Goal: Task Accomplishment & Management: Manage account settings

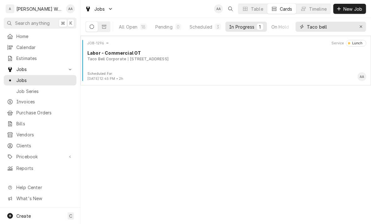
click at [361, 25] on icon "Erase input" at bounding box center [361, 27] width 3 height 4
type input "Dandy"
click at [111, 65] on div "JOB-1771 Service Active Commercial Refrigeration Service The Dandy Lion 15475 R…" at bounding box center [226, 55] width 286 height 31
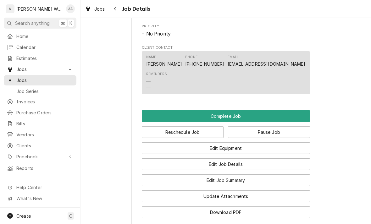
scroll to position [328, 0]
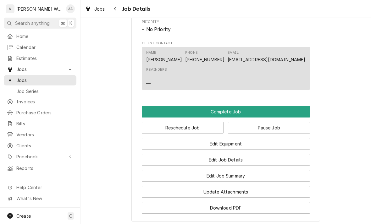
click at [285, 123] on button "Pause Job" at bounding box center [269, 128] width 82 height 12
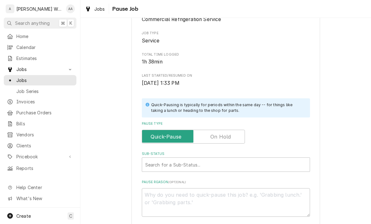
scroll to position [66, 0]
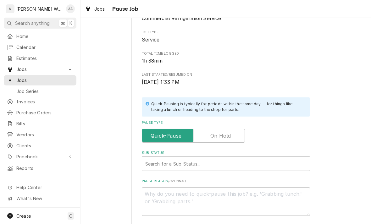
click at [238, 138] on input "Pause Type" at bounding box center [194, 136] width 98 height 14
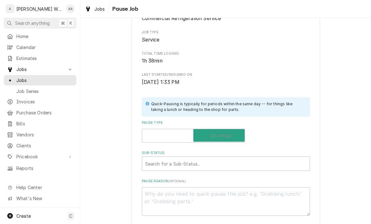
checkbox input "true"
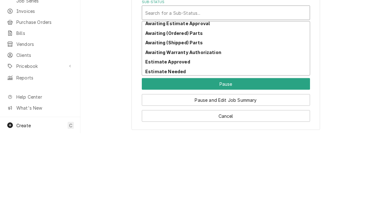
scroll to position [32, 0]
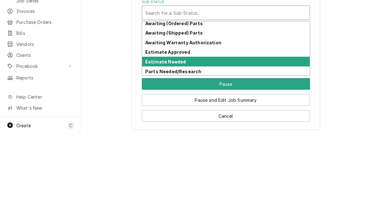
click at [152, 150] on strong "Estimate Needed" at bounding box center [165, 152] width 41 height 5
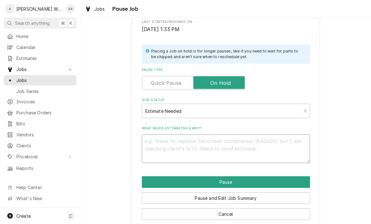
click at [153, 141] on textarea "What needs estimating & why?" at bounding box center [226, 149] width 168 height 29
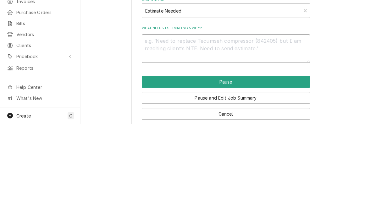
type textarea "x"
type textarea "Ev"
type textarea "x"
type textarea "Eva"
type textarea "x"
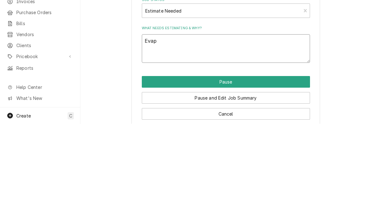
type textarea "Evapo"
type textarea "x"
type textarea "Evapor"
type textarea "x"
type textarea "Evaporator"
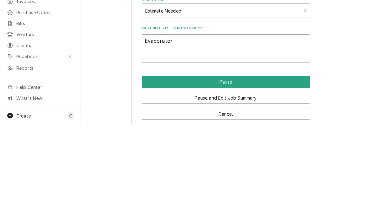
type textarea "x"
type textarea "Evaporator r"
type textarea "x"
type textarea "Evaporator re"
type textarea "x"
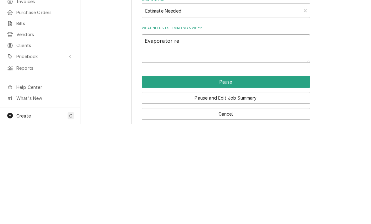
type textarea "Evaporator rep"
type textarea "x"
type textarea "Evaporator repl"
type textarea "x"
type textarea "Evaporator repla"
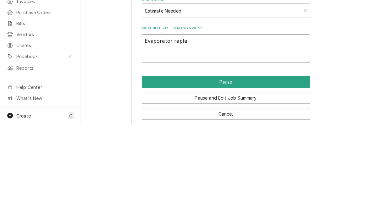
type textarea "x"
type textarea "Evaporator replacement"
type textarea "x"
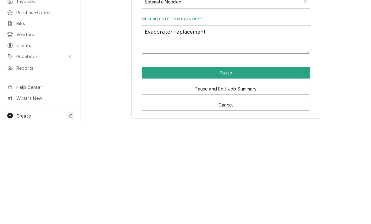
scroll to position [127, 0]
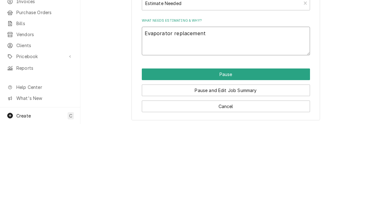
type textarea "Evaporator replacement"
click at [158, 185] on button "Pause and Edit Job Summary" at bounding box center [226, 191] width 168 height 12
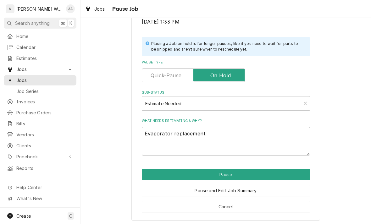
type textarea "x"
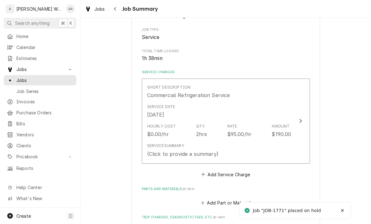
click at [289, 143] on div "Service Summary (Click to provide a summary)" at bounding box center [219, 151] width 144 height 20
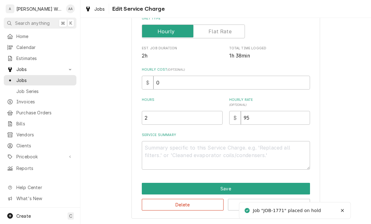
scroll to position [106, 0]
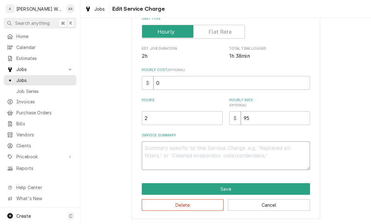
click at [151, 151] on textarea "Service Summary" at bounding box center [226, 156] width 168 height 29
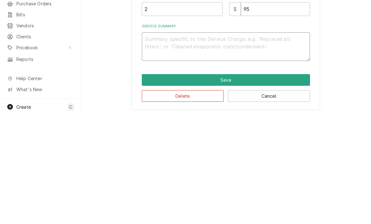
type textarea "x"
type textarea "Ne"
type textarea "x"
type textarea "Neu"
type textarea "x"
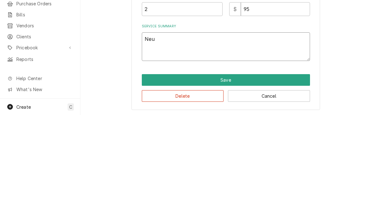
type textarea "Neut"
type textarea "x"
type textarea "Neutr"
type textarea "x"
type textarea "Neutra"
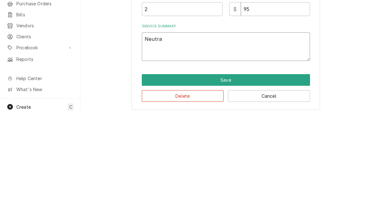
type textarea "x"
type textarea "Neutral"
type textarea "x"
type textarea "Neutral"
type textarea "x"
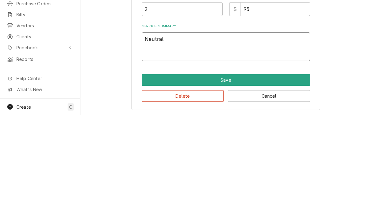
type textarea "Neutral t"
type textarea "x"
type textarea "Neutral to"
type textarea "x"
type textarea "Neutral to"
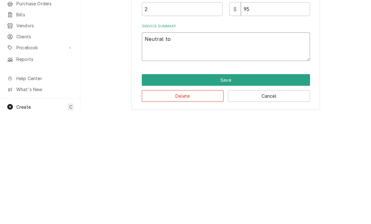
type textarea "x"
type textarea "Neutral to c"
type textarea "x"
type textarea "Neutral to co"
type textarea "x"
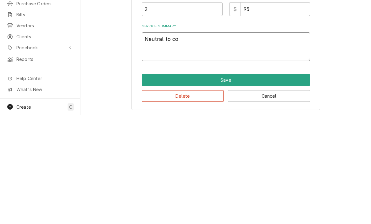
type textarea "Neutral to con"
type textarea "x"
type textarea "Neutral to cont"
type textarea "x"
type textarea "Neutral to contr"
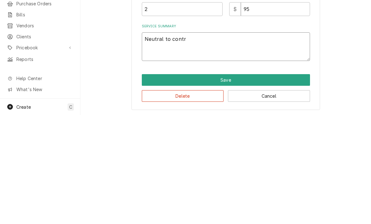
type textarea "x"
type textarea "Neutral to contro"
type textarea "x"
type textarea "Neutral to control"
type textarea "x"
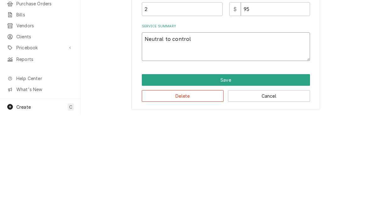
type textarea "Neutral to controll"
type textarea "x"
type textarea "Neutral to controlle"
type textarea "x"
type textarea "Neutral to controller"
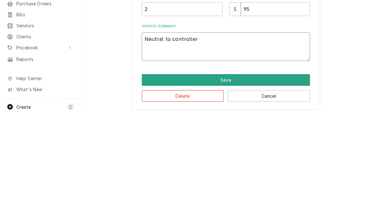
type textarea "x"
type textarea "Neutral to controller"
type textarea "x"
type textarea "Neutral to controller wa"
type textarea "x"
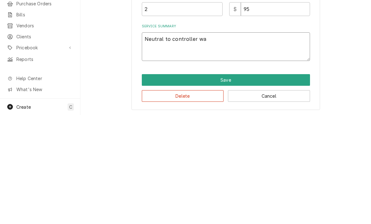
type textarea "Neutral to controller was"
type textarea "x"
type textarea "Neutral to controller was"
type textarea "x"
type textarea "Neutral to controller was l"
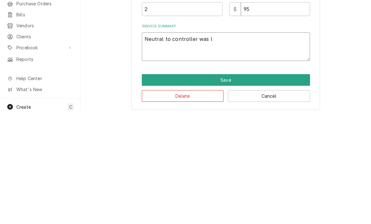
type textarea "x"
type textarea "Neutral to controller was lo"
type textarea "x"
type textarea "Neutral to controller was loo"
type textarea "x"
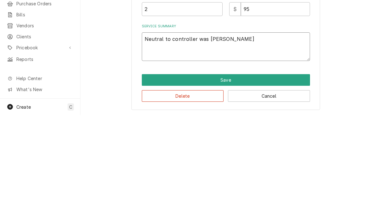
type textarea "Neutral to controller was loose"
type textarea "x"
type textarea "Neutral to controller was loose"
type textarea "x"
type textarea "Neutral to controller was loose -"
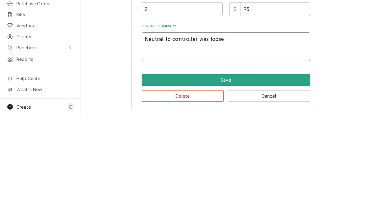
type textarea "x"
type textarea "Neutral to controller was loose -"
type textarea "x"
type textarea "Neutral to controller was loose - f"
type textarea "x"
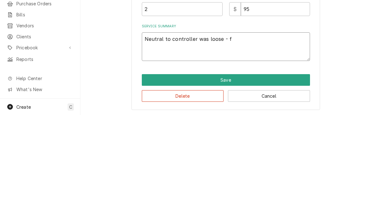
type textarea "Neutral to controller was loose - fi"
type textarea "x"
type textarea "Neutral to controller was loose - fix"
type textarea "x"
type textarea "Neutral to controller was loose - fixed"
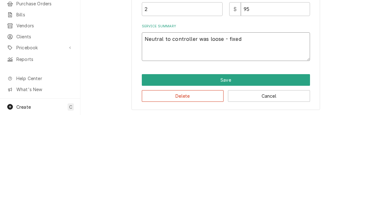
type textarea "x"
type textarea "Neutral to controller was loose - fixed"
type textarea "x"
type textarea "Neutral to controller was loose - fixed."
type textarea "x"
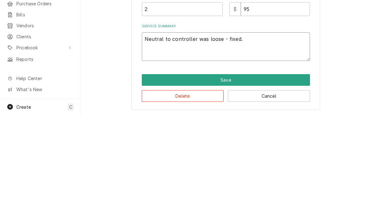
type textarea "Neutral to controller was loose - fixed. W"
type textarea "x"
type textarea "Neutral to controller was loose - fixed. Wa"
type textarea "x"
type textarea "Neutral to controller was loose - fixed. War"
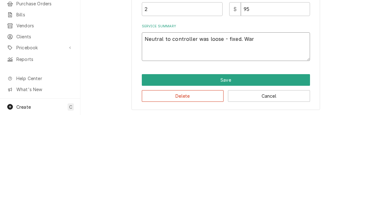
type textarea "x"
type textarea "Neutral to controller was loose - fixed. Warr"
type textarea "x"
type textarea "Neutral to controller was loose - fixed. [GEOGRAPHIC_DATA]"
type textarea "x"
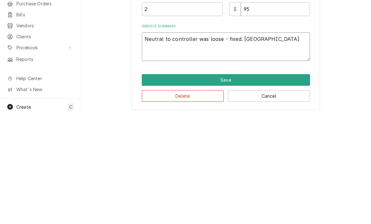
type textarea "Neutral to controller was loose - fixed. [GEOGRAPHIC_DATA]"
type textarea "x"
type textarea "Neutral to controller was loose - fixed. Warrant"
type textarea "x"
type textarea "Neutral to controller was loose - fixed. Warranti"
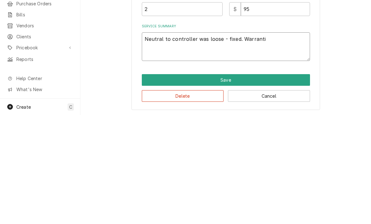
type textarea "x"
type textarea "Neutral to controller was loose - fixed. Warrantie"
type textarea "x"
type textarea "Neutral to controller was loose - fixed. Warrantied"
type textarea "x"
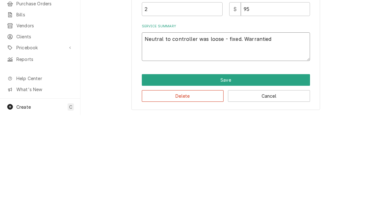
type textarea "Neutral to controller was loose - fixed. Warrantied t"
type textarea "x"
type textarea "Neutral to controller was loose - fixed. Warrantied ti"
type textarea "x"
type textarea "Neutral to controller was loose - fixed. Warrantied [PERSON_NAME]"
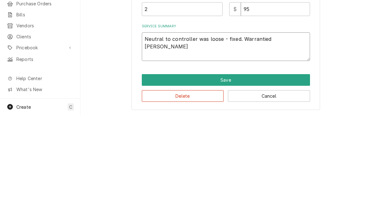
type textarea "x"
type textarea "Neutral to controller was loose - fixed. Warrantied time"
type textarea "x"
type textarea "Neutral to controller was loose - fixed. Warrantied time"
type textarea "x"
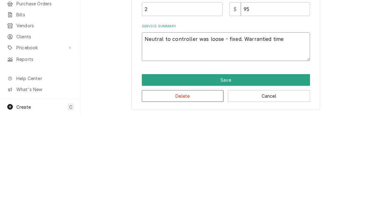
type textarea "Neutral to controller was loose - fixed. Warrantied time f"
type textarea "x"
type textarea "Neutral to controller was loose - fixed. Warrantied time fo"
type textarea "x"
type textarea "Neutral to controller was loose - fixed. Warrantied time for"
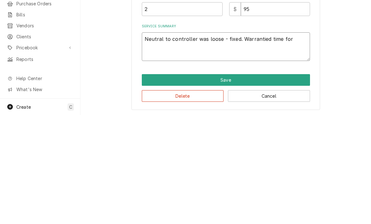
type textarea "x"
type textarea "Neutral to controller was loose - fixed. Warrantied time for"
type textarea "x"
type textarea "Neutral to controller was loose - fixed. Warrantied time for t"
type textarea "x"
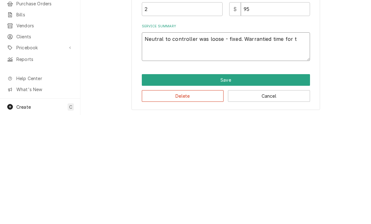
type textarea "Neutral to controller was loose - fixed. Warrantied time for th"
type textarea "x"
type textarea "Neutral to controller was loose - fixed. Warrantied time for thi"
type textarea "x"
type textarea "Neutral to controller was loose - fixed. Warrantied time for this"
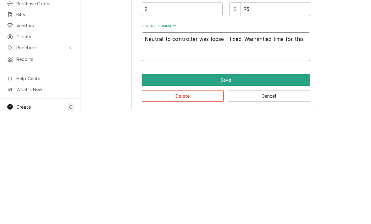
type textarea "x"
type textarea "Neutral to controller was loose - fixed. Warrantied time for this"
type textarea "x"
type textarea "Neutral to controller was loose - fixed. Warrantied time for this r"
type textarea "x"
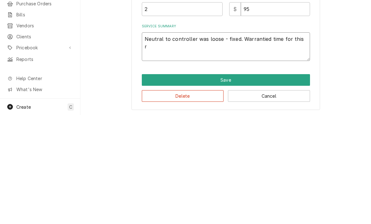
type textarea "Neutral to controller was loose - fixed. Warrantied time for this re"
type textarea "x"
type textarea "Neutral to controller was loose - fixed. Warrantied time for this reps"
type textarea "x"
type textarea "Neutral to controller was loose - fixed. Warrantied time for this repsi"
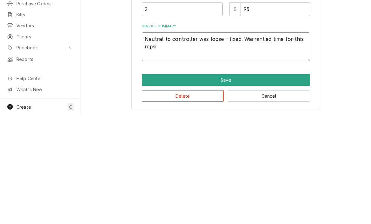
type textarea "x"
type textarea "Neutral to controller was loose - fixed. Warrantied time for this repsir"
type textarea "x"
type textarea "Neutral to controller was loose - fixed. Warrantied time for this repair"
type textarea "x"
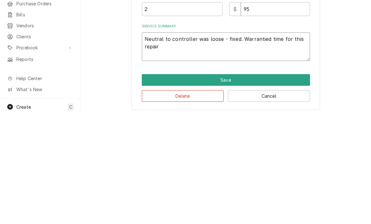
type textarea "Neutral to controller was loose - fixed. Warrantied time for this repair."
type textarea "x"
type textarea "Neutral to controller was loose - fixed. Warrantied time for this repair."
type textarea "x"
type textarea "Neutral to controller was loose - fixed. Warrantied time for this repair."
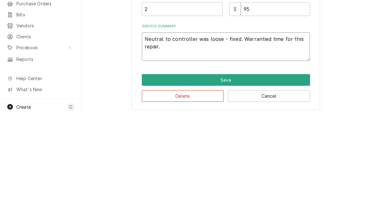
type textarea "x"
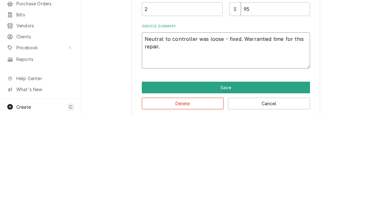
type textarea "Neutral to controller was loose - fixed. Warrantied time for this repair. U"
type textarea "x"
type textarea "Neutral to controller was loose - fixed. Warrantied time for this repair. Un"
type textarea "x"
type textarea "Neutral to controller was loose - fixed. Warrantied time for this repair. Uni"
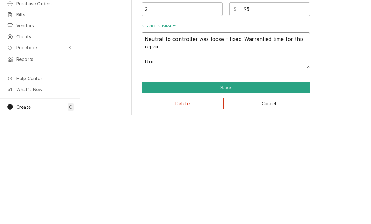
type textarea "x"
type textarea "Neutral to controller was loose - fixed. Warrantied time for this repair. Unit"
type textarea "x"
type textarea "Neutral to controller was loose - fixed. Warrantied time for this repair. Unit i"
type textarea "x"
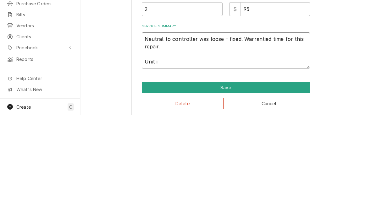
type textarea "Neutral to controller was loose - fixed. Warrantied time for this repair. Unit …"
type textarea "x"
type textarea "Neutral to controller was loose - fixed. Warrantied time for this repair. Unit …"
type textarea "x"
type textarea "Neutral to controller was loose - fixed. Warrantied time for this repair. Unit …"
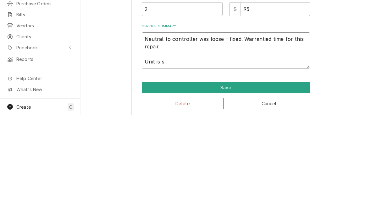
type textarea "x"
type textarea "Neutral to controller was loose - fixed. Warrantied time for this repair. Unit …"
type textarea "x"
type textarea "Neutral to controller was loose - fixed. Warrantied time for this repair. Unit …"
type textarea "x"
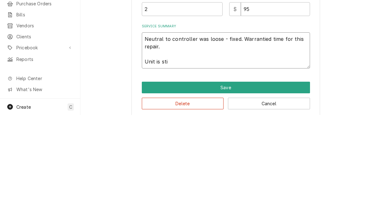
type textarea "Neutral to controller was loose - fixed. Warrantied time for this repair. Unit …"
type textarea "x"
type textarea "Neutral to controller was loose - fixed. Warrantied time for this repair. Unit …"
type textarea "x"
type textarea "Neutral to controller was loose - fixed. Warrantied time for this repair. Unit …"
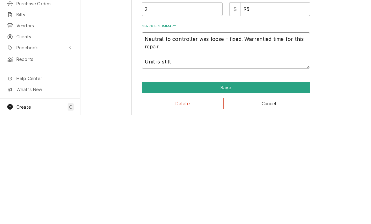
type textarea "x"
type textarea "Neutral to controller was loose - fixed. Warrantied time for this repair. Unit …"
type textarea "x"
type textarea "Neutral to controller was loose - fixed. Warrantied time for this repair. Unit …"
type textarea "x"
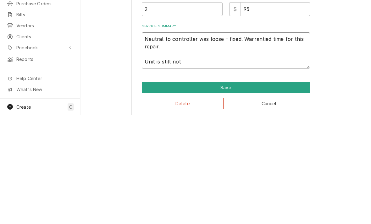
type textarea "Neutral to controller was loose - fixed. Warrantied time for this repair. Unit …"
type textarea "x"
type textarea "Neutral to controller was loose - fixed. Warrantied time for this repair. Unit …"
type textarea "x"
type textarea "Neutral to controller was loose - fixed. Warrantied time for this repair. Unit …"
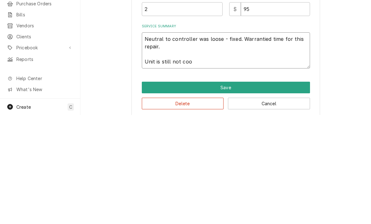
type textarea "x"
type textarea "Neutral to controller was loose - fixed. Warrantied time for this repair. Unit …"
type textarea "x"
type textarea "Neutral to controller was loose - fixed. Warrantied time for this repair. Unit …"
type textarea "x"
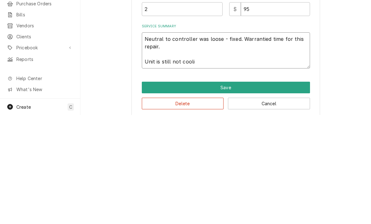
type textarea "Neutral to controller was loose - fixed. Warrantied time for this repair. Unit …"
type textarea "x"
type textarea "Neutral to controller was loose - fixed. Warrantied time for this repair. Unit …"
type textarea "x"
type textarea "Neutral to controller was loose - fixed. Warrantied time for this repair. Unit …"
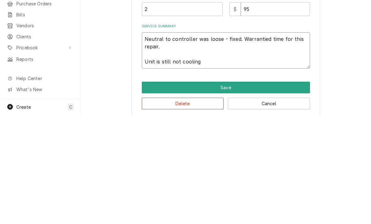
type textarea "x"
type textarea "Neutral to controller was loose - fixed. Warrantied time for this repair. Unit …"
type textarea "x"
type textarea "Neutral to controller was loose - fixed. Warrantied time for this repair. Unit …"
type textarea "x"
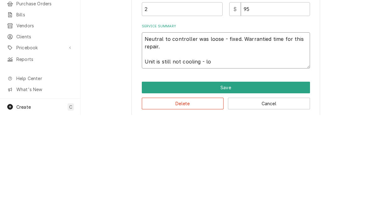
type textarea "Neutral to controller was loose - fixed. Warrantied time for this repair. Unit …"
type textarea "x"
type textarea "Neutral to controller was loose - fixed. Warrantied time for this repair. Unit …"
type textarea "x"
type textarea "Neutral to controller was loose - fixed. Warrantied time for this repair. Unit …"
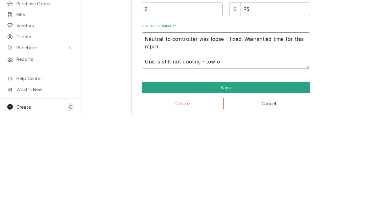
type textarea "x"
type textarea "Neutral to controller was loose - fixed. Warrantied time for this repair. Unit …"
type textarea "x"
type textarea "Neutral to controller was loose - fixed. Warrantied time for this repair. Unit …"
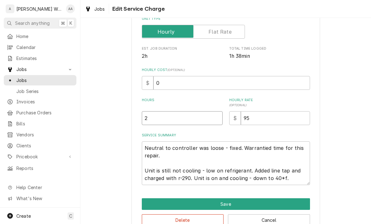
click at [159, 121] on input "2" at bounding box center [182, 118] width 81 height 14
click at [151, 202] on button "Save" at bounding box center [226, 205] width 168 height 12
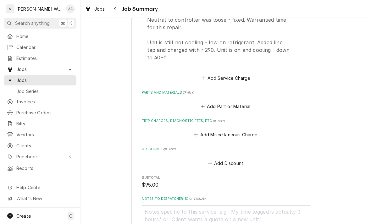
scroll to position [246, 0]
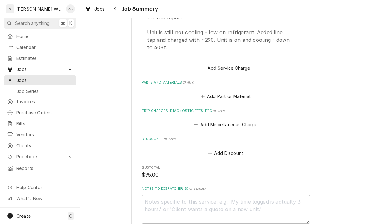
click at [254, 123] on button "Add Miscellaneous Charge" at bounding box center [225, 125] width 65 height 9
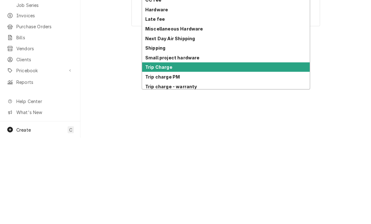
click at [151, 151] on strong "Trip Charge" at bounding box center [158, 153] width 27 height 5
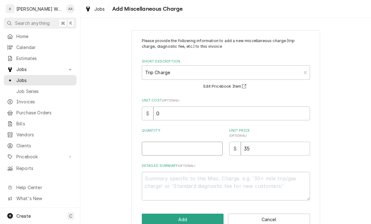
click at [153, 147] on input "Quantity" at bounding box center [182, 149] width 81 height 14
click at [157, 216] on button "Add" at bounding box center [183, 220] width 82 height 12
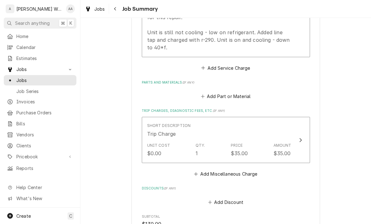
click at [215, 93] on button "Add Part or Material" at bounding box center [226, 96] width 52 height 9
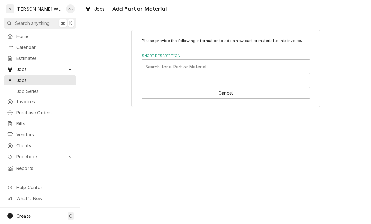
click at [154, 59] on div "Short Description Search for a Part or Material..." at bounding box center [226, 64] width 168 height 20
click at [149, 72] on div "Short Description" at bounding box center [225, 66] width 161 height 11
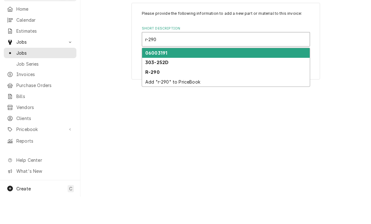
click at [149, 97] on strong "R-290" at bounding box center [152, 99] width 14 height 5
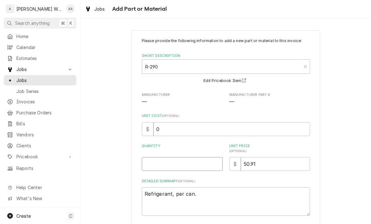
click at [153, 165] on input "Quantity" at bounding box center [182, 164] width 81 height 14
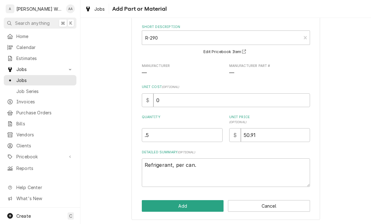
click at [152, 206] on button "Add" at bounding box center [183, 206] width 82 height 12
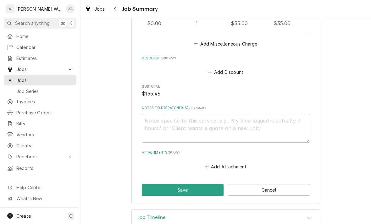
scroll to position [475, 0]
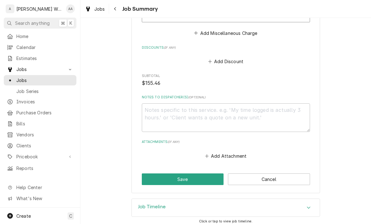
click at [155, 183] on button "Save" at bounding box center [183, 180] width 82 height 12
